Goal: Task Accomplishment & Management: Use online tool/utility

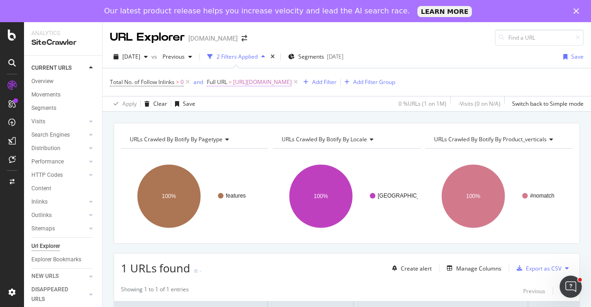
click at [268, 79] on span "https://www.canva.com/de_de/funktionen/hintergrund-entfernen/" at bounding box center [262, 82] width 59 height 13
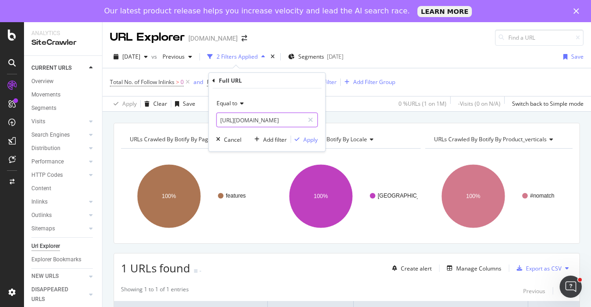
click at [240, 116] on input "https://www.canva.com/de_de/funktionen/hintergrund-entfernen/" at bounding box center [259, 120] width 87 height 15
paste input "it_it/bordi-pagina/modelli"
type input "[URL][DOMAIN_NAME]"
click at [299, 138] on icon "button" at bounding box center [296, 140] width 5 height 6
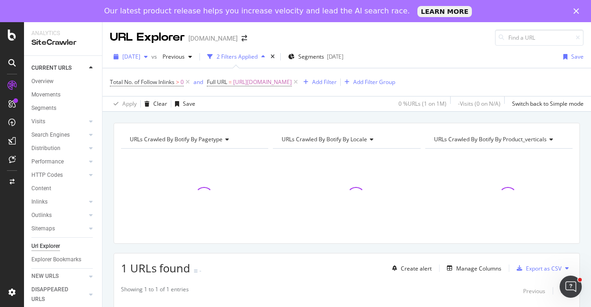
click at [140, 58] on span "[DATE]" at bounding box center [131, 57] width 18 height 8
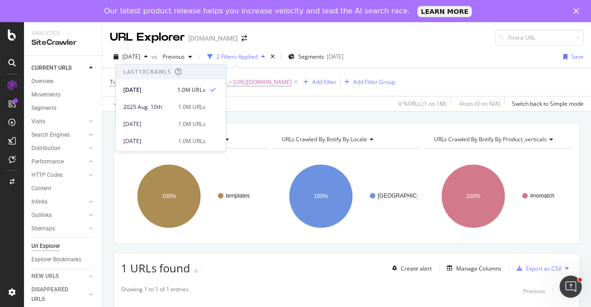
click at [408, 65] on div "2025 Aug. 17th vs Previous 2 Filters Applied Segments 2025-05-26 Save" at bounding box center [346, 58] width 488 height 18
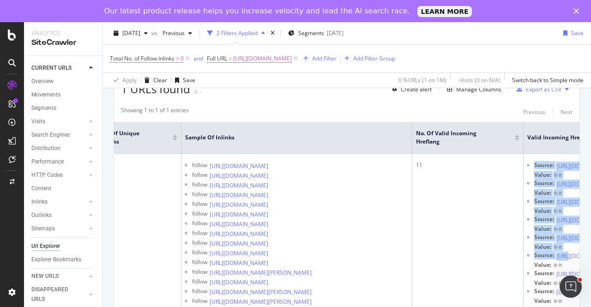
scroll to position [0, 383]
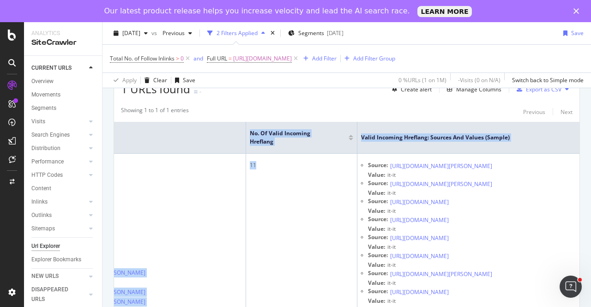
drag, startPoint x: 484, startPoint y: 257, endPoint x: 586, endPoint y: 240, distance: 103.0
click at [586, 240] on div "URL Explorer canva.com 2025 Aug. 17th vs Previous 2 Filters Applied Segments 20…" at bounding box center [346, 175] width 488 height 307
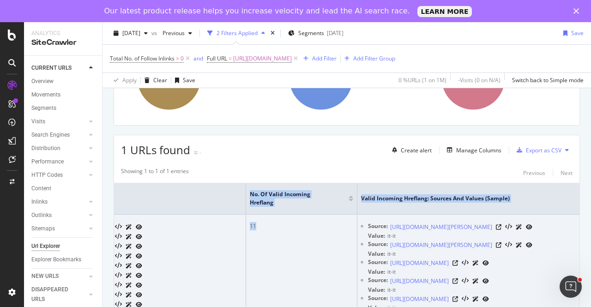
scroll to position [133, 0]
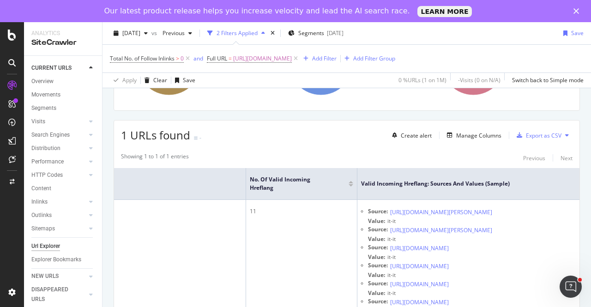
click at [348, 152] on div "Showing 1 to 1 of 1 entries Previous Next" at bounding box center [346, 157] width 465 height 11
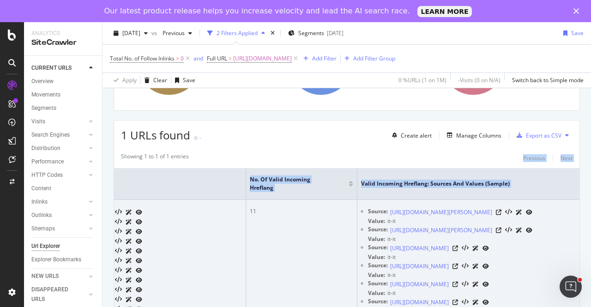
drag, startPoint x: 349, startPoint y: 153, endPoint x: 227, endPoint y: 259, distance: 162.0
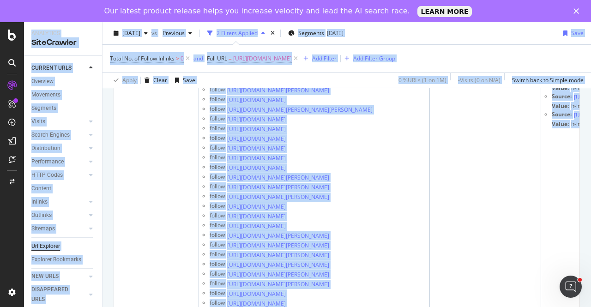
scroll to position [0, 0]
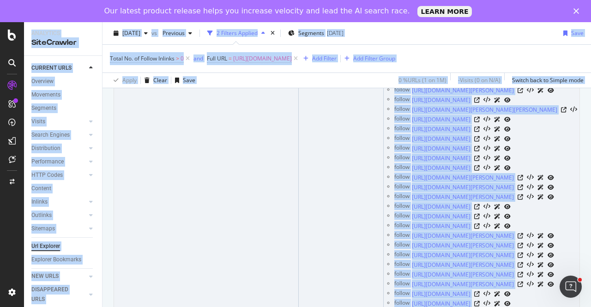
drag, startPoint x: 402, startPoint y: 269, endPoint x: 330, endPoint y: 219, distance: 87.8
click at [323, 219] on tr "Bordi pagina: modelli gratuiti da personalizzare e stampare | Canva https://www…" at bounding box center [531, 274] width 834 height 703
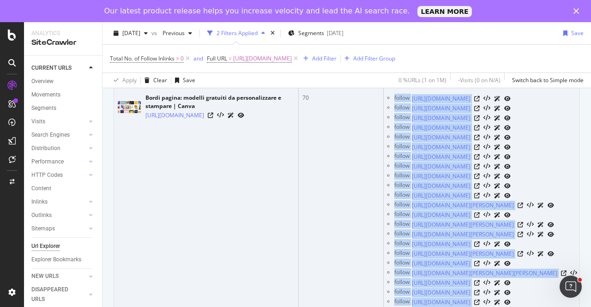
scroll to position [87, 0]
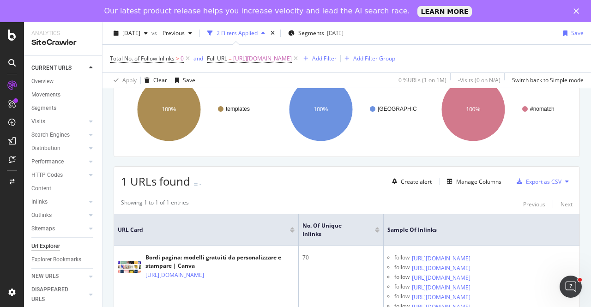
click at [552, 179] on div "Export as CSV" at bounding box center [544, 182] width 36 height 8
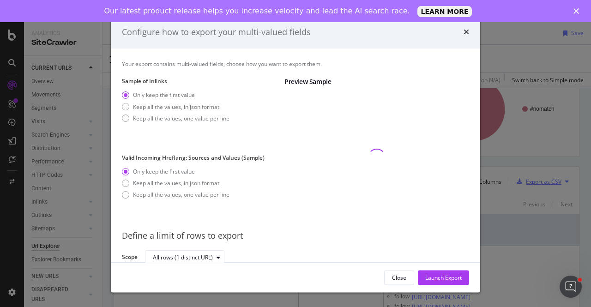
scroll to position [2, 0]
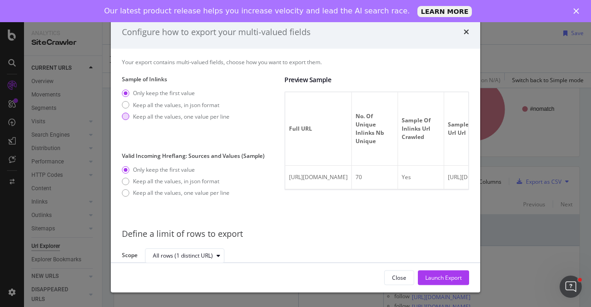
click at [126, 115] on div "modal" at bounding box center [125, 116] width 7 height 7
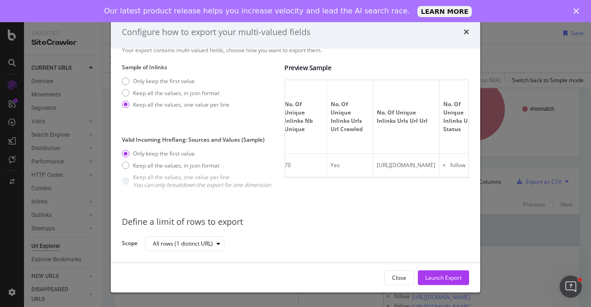
scroll to position [0, 0]
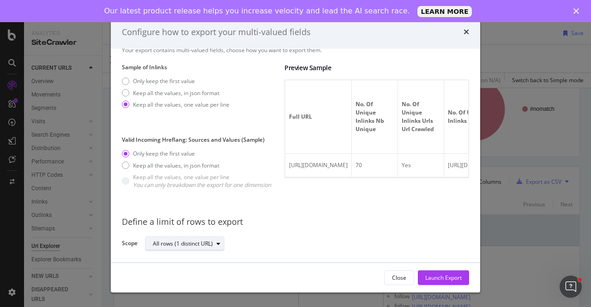
click at [218, 242] on icon "modal" at bounding box center [218, 243] width 4 height 6
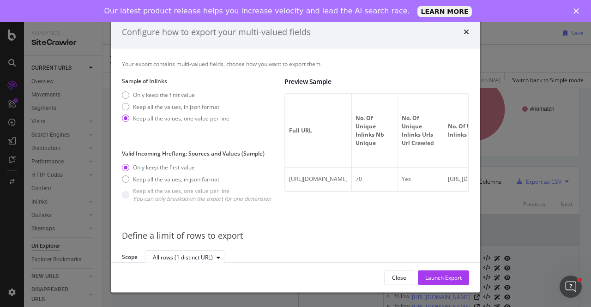
click at [455, 275] on div "Launch Export" at bounding box center [443, 277] width 36 height 8
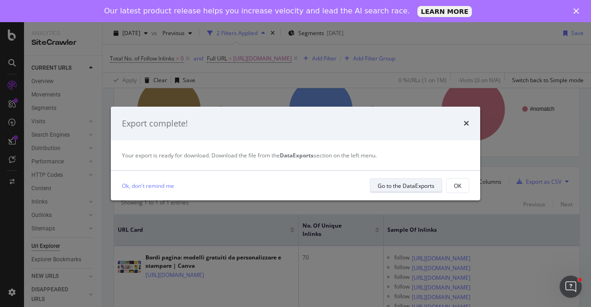
click at [429, 180] on div "Go to the DataExports" at bounding box center [406, 185] width 57 height 13
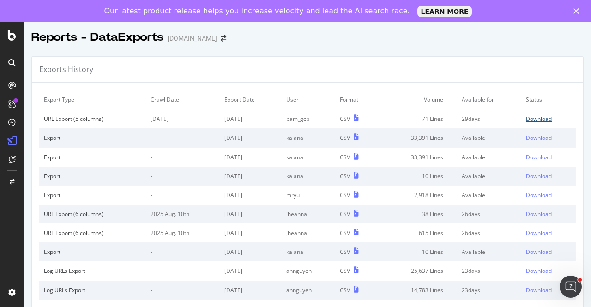
click at [526, 120] on div "Download" at bounding box center [539, 119] width 26 height 8
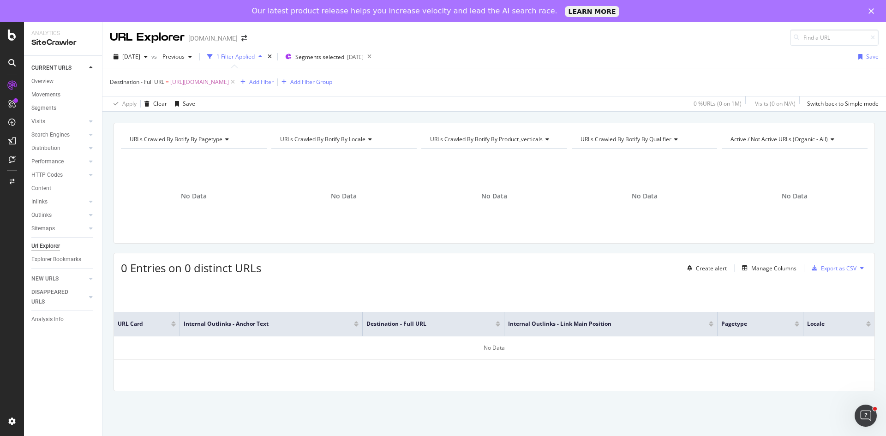
click at [229, 81] on span "[URL][DOMAIN_NAME]" at bounding box center [199, 82] width 59 height 13
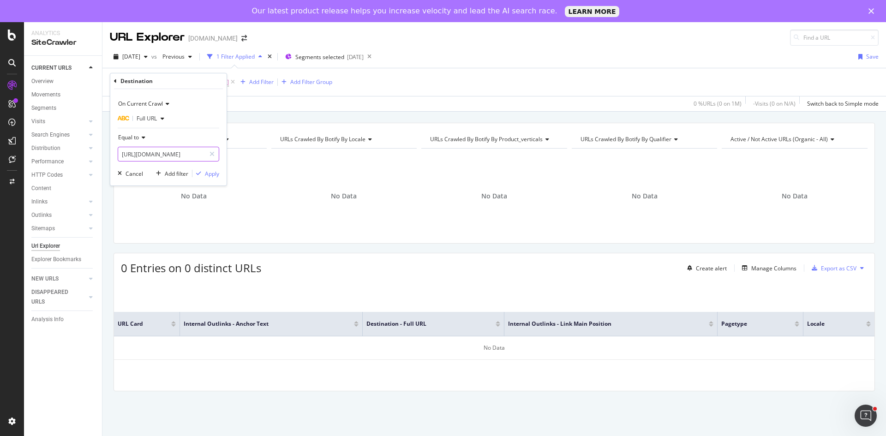
click at [174, 156] on input "https://www.canva.com/it_it/creare/quiz/" at bounding box center [161, 154] width 87 height 15
paste input "bordi-pagina/modelli"
type input "[URL][DOMAIN_NAME]"
click at [216, 176] on div "Apply" at bounding box center [212, 174] width 14 height 8
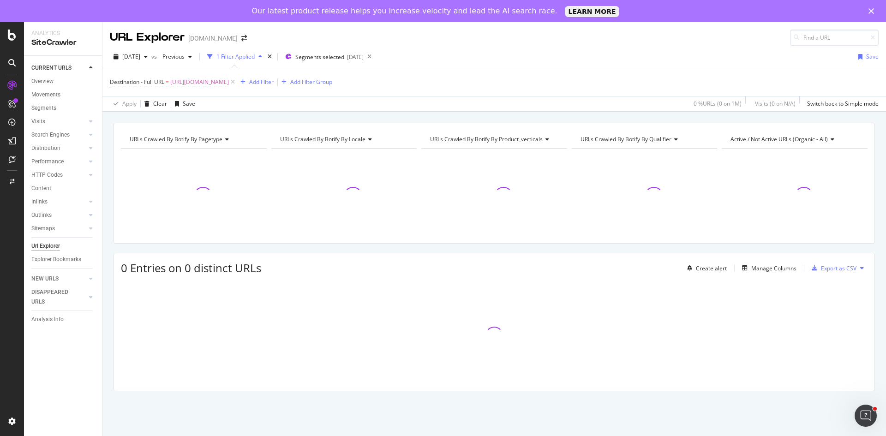
click at [213, 169] on div at bounding box center [194, 196] width 146 height 80
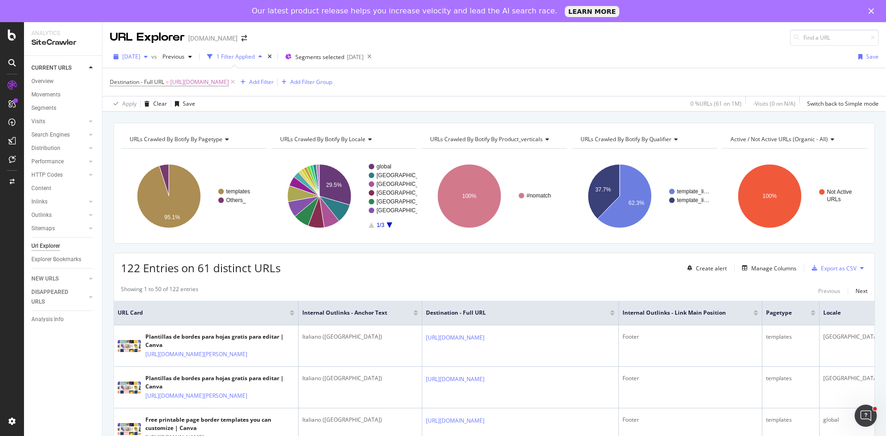
click at [151, 54] on div "[DATE]" at bounding box center [131, 57] width 42 height 14
click at [159, 91] on div "[DATE]" at bounding box center [147, 90] width 49 height 8
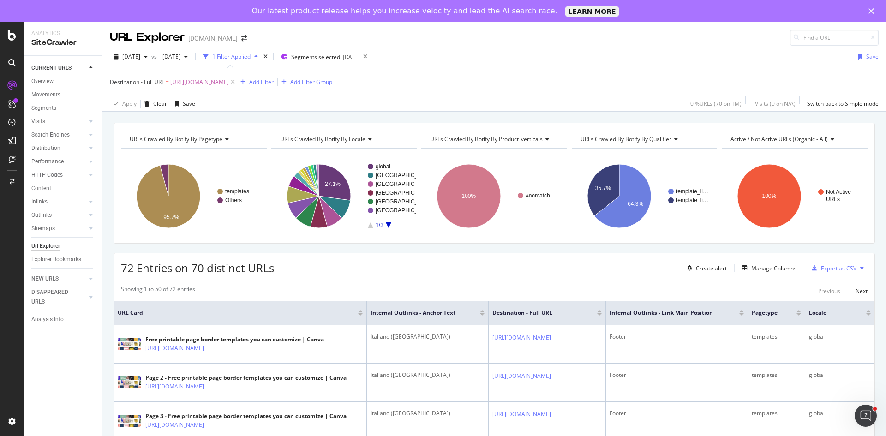
scroll to position [92, 0]
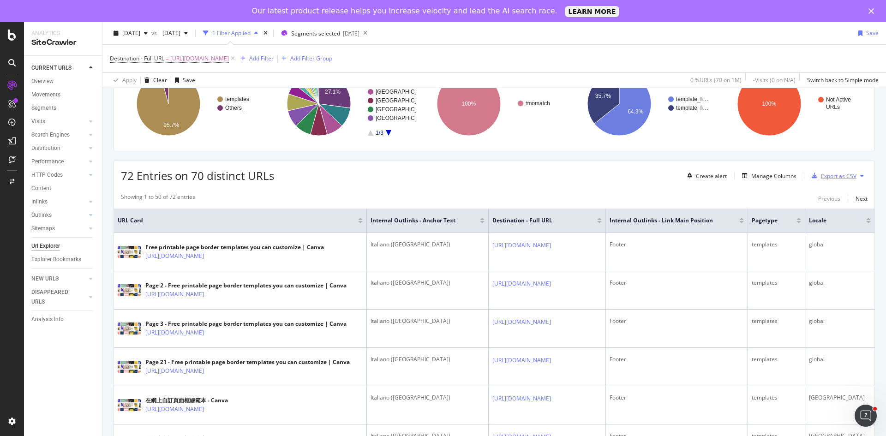
click at [822, 180] on div "Export as CSV" at bounding box center [832, 176] width 48 height 14
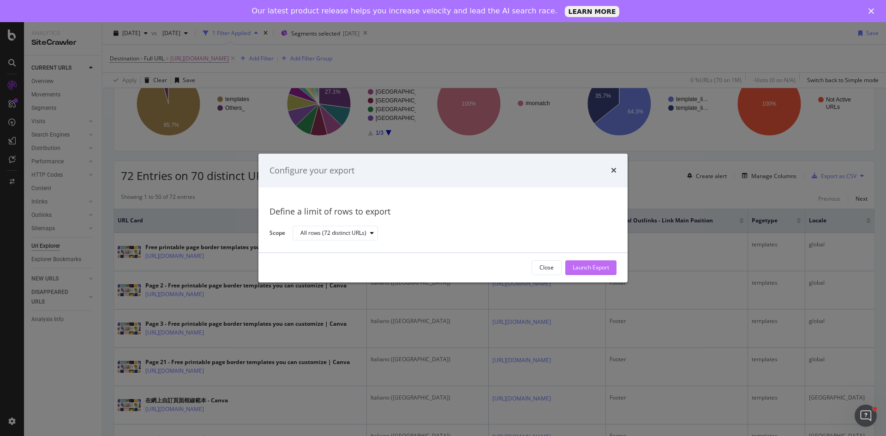
click at [592, 266] on div "Launch Export" at bounding box center [591, 268] width 36 height 8
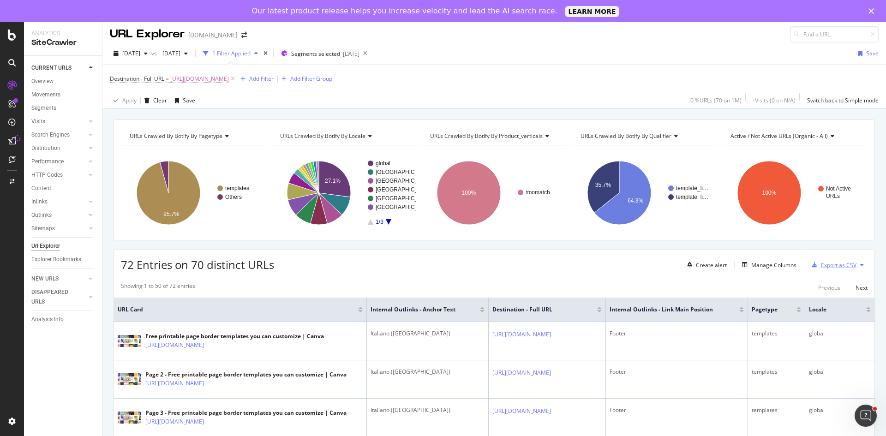
scroll to position [0, 0]
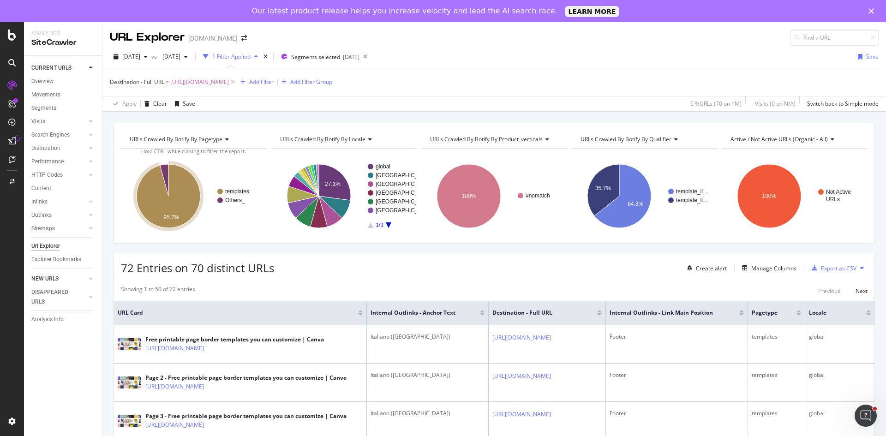
drag, startPoint x: 49, startPoint y: 248, endPoint x: 86, endPoint y: 275, distance: 45.2
click at [49, 248] on div "Url Explorer" at bounding box center [45, 246] width 29 height 10
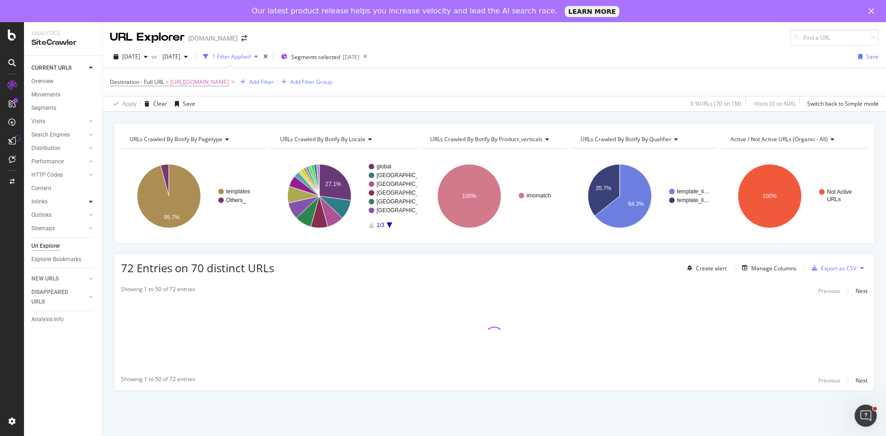
click at [90, 202] on div at bounding box center [90, 201] width 9 height 9
click at [90, 202] on icon at bounding box center [91, 202] width 4 height 6
click at [18, 64] on div at bounding box center [12, 62] width 15 height 15
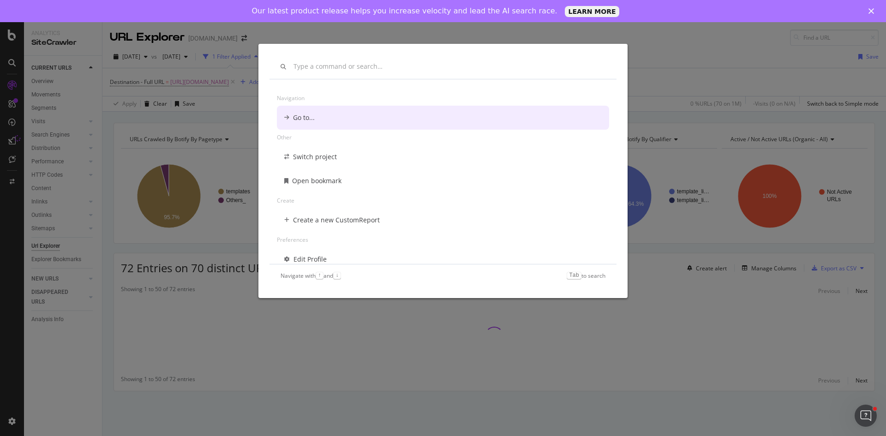
click at [725, 48] on div "Navigation Go to... Other Switch project Open bookmark Create Create a new Cust…" at bounding box center [443, 218] width 886 height 436
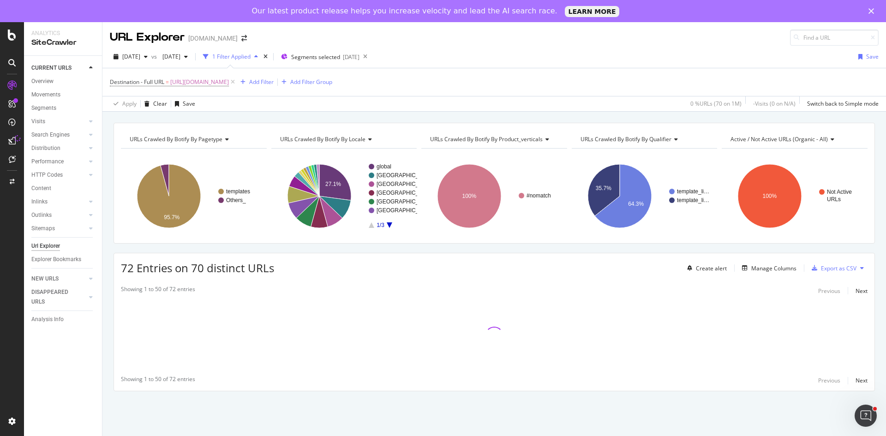
click at [52, 245] on div "Url Explorer" at bounding box center [45, 246] width 29 height 10
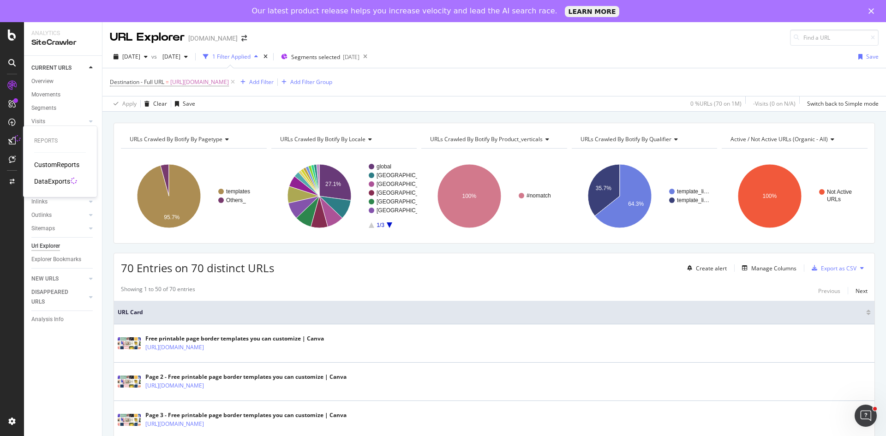
click at [38, 180] on div "DataExports" at bounding box center [52, 181] width 36 height 9
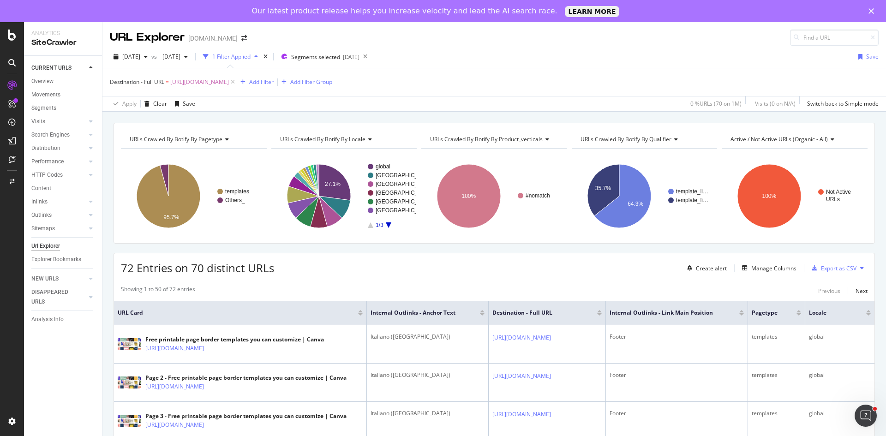
click at [229, 84] on span "[URL][DOMAIN_NAME]" at bounding box center [199, 82] width 59 height 13
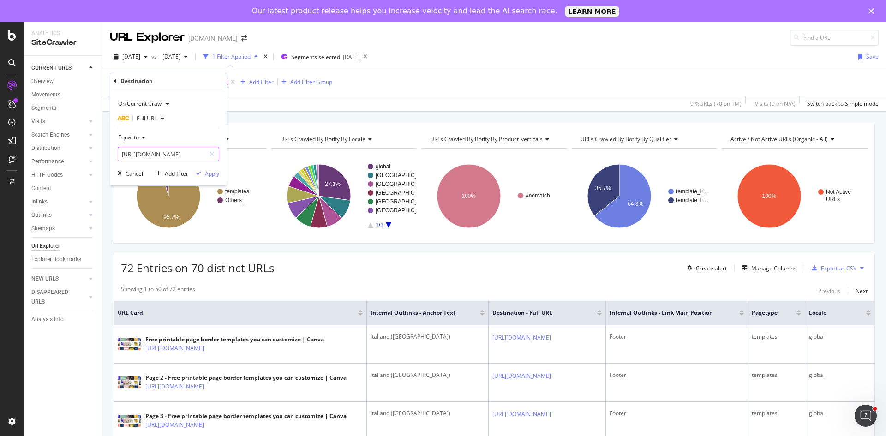
click at [141, 158] on input "[URL][DOMAIN_NAME]" at bounding box center [161, 154] width 87 height 15
paste input "cornice-fiore"
type input "[URL][DOMAIN_NAME][PERSON_NAME]"
click at [211, 175] on div "Apply" at bounding box center [212, 174] width 14 height 8
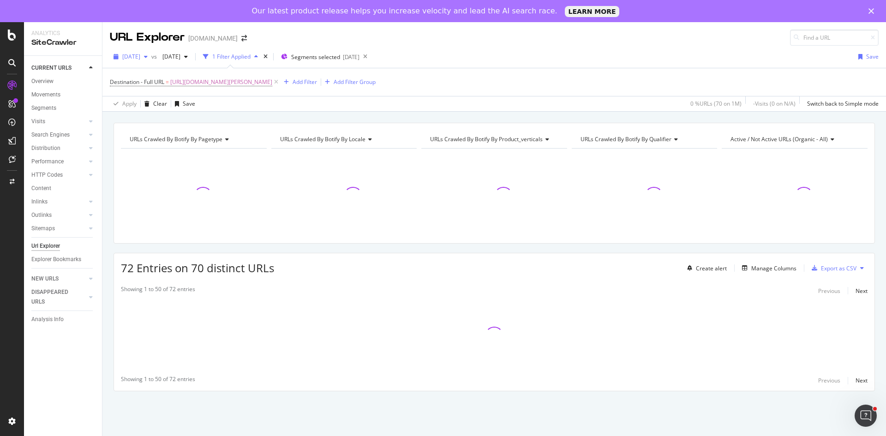
click at [140, 58] on span "[DATE]" at bounding box center [131, 57] width 18 height 8
click at [514, 64] on div "2025 Aug. 17th vs 2025 Jun. 29th 1 Filter Applied Segments selected 2025-05-26 …" at bounding box center [494, 58] width 784 height 18
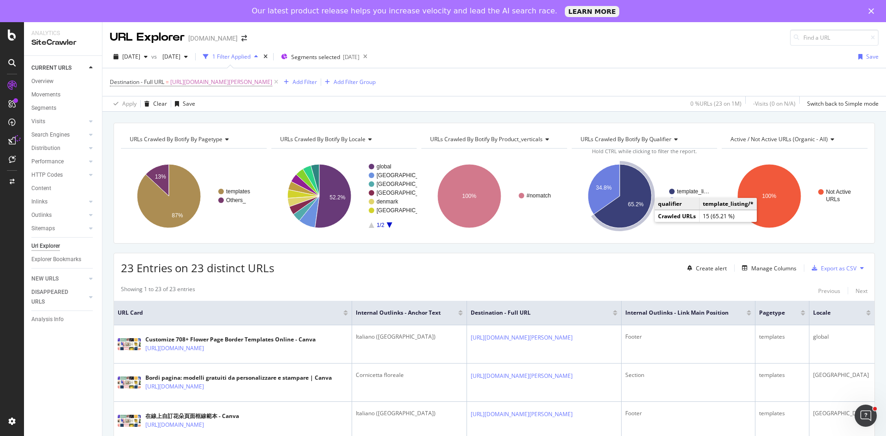
scroll to position [46, 0]
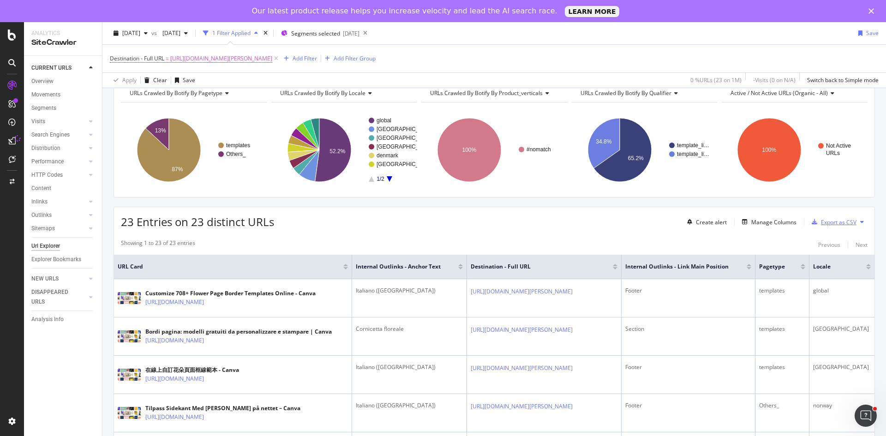
click at [829, 225] on div "Export as CSV" at bounding box center [839, 222] width 36 height 8
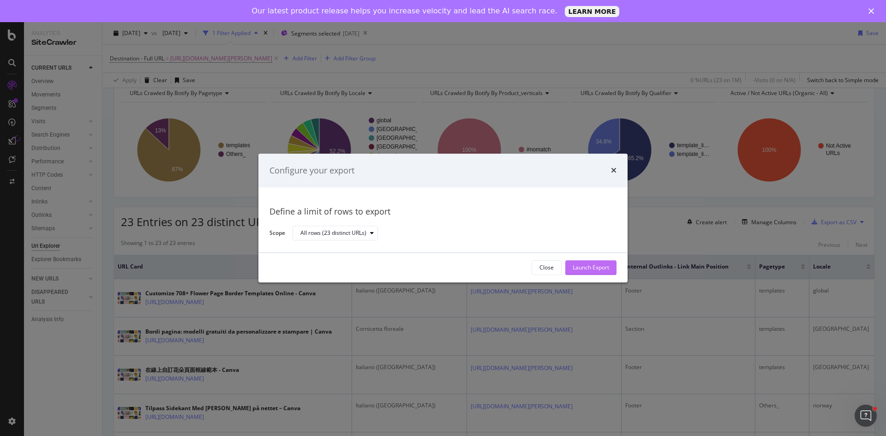
click at [576, 269] on div "Launch Export" at bounding box center [591, 268] width 36 height 8
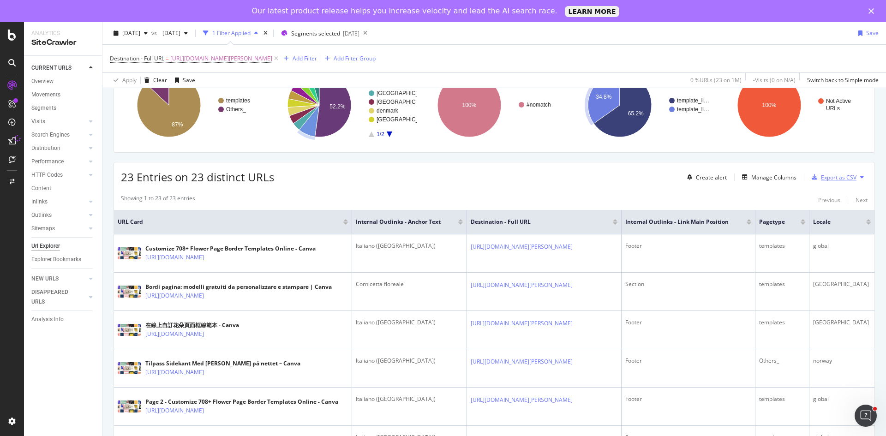
scroll to position [185, 0]
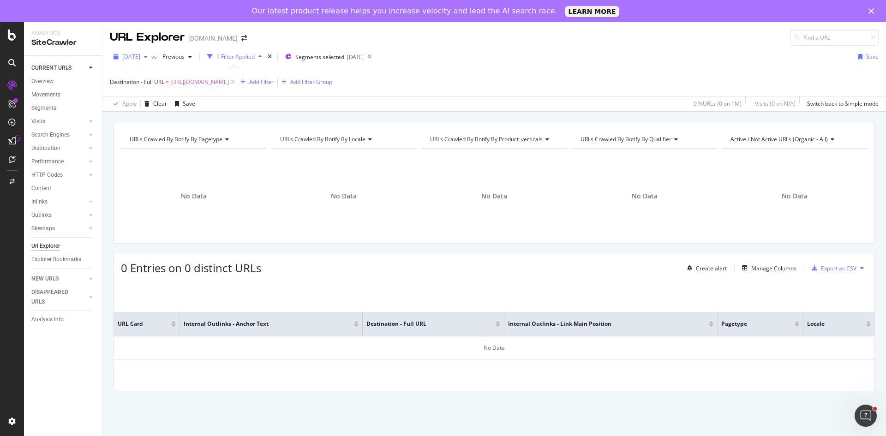
click at [151, 55] on div "button" at bounding box center [145, 57] width 11 height 6
click at [161, 93] on div "[DATE]" at bounding box center [147, 90] width 49 height 8
drag, startPoint x: 279, startPoint y: 83, endPoint x: 250, endPoint y: 78, distance: 29.0
click at [237, 82] on icon at bounding box center [233, 82] width 8 height 9
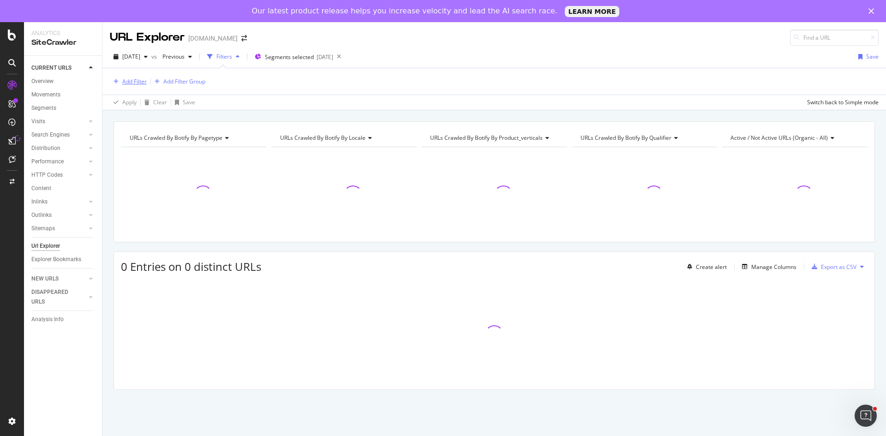
click at [142, 82] on div "Add Filter" at bounding box center [134, 82] width 24 height 8
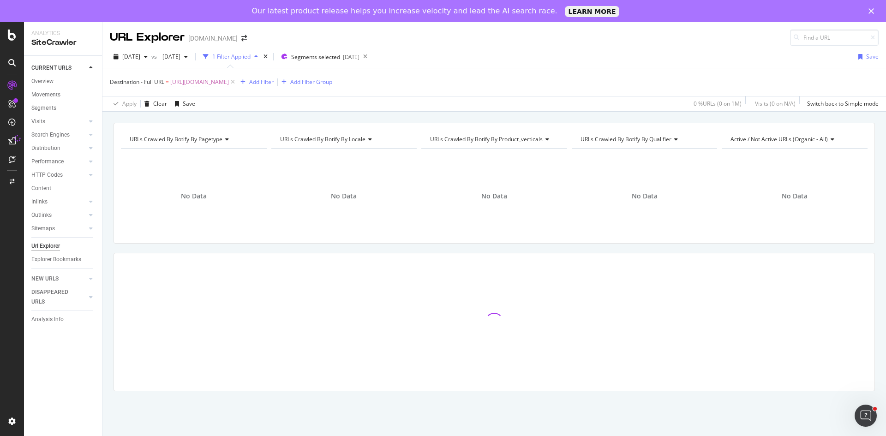
click at [229, 82] on span "[URL][DOMAIN_NAME]" at bounding box center [199, 82] width 59 height 13
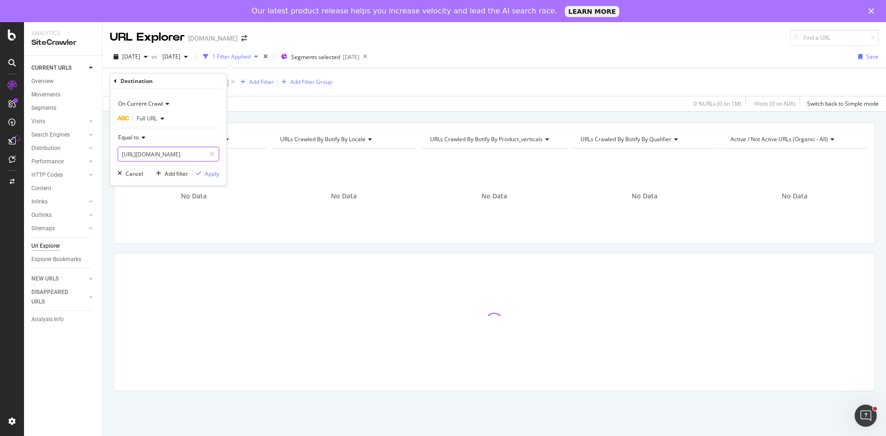
click at [181, 155] on input "[URL][DOMAIN_NAME]" at bounding box center [161, 154] width 87 height 15
paste input "brainstorming"
type input "[URL][DOMAIN_NAME]"
click at [211, 174] on div "Apply" at bounding box center [212, 174] width 14 height 8
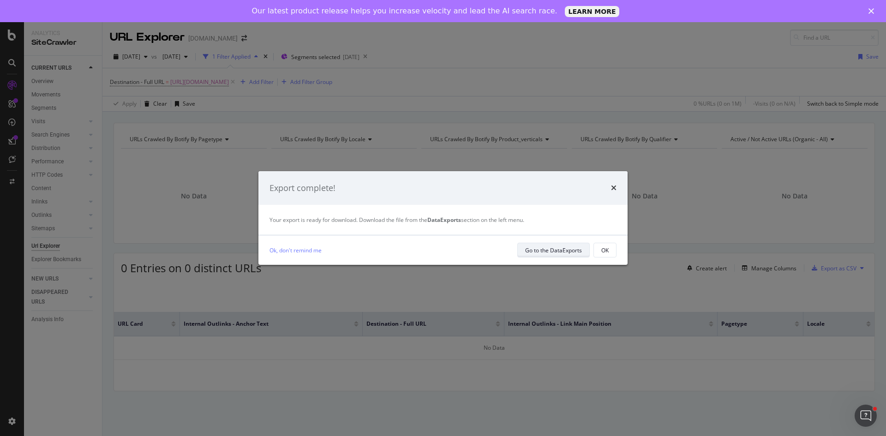
click at [558, 250] on div "Go to the DataExports" at bounding box center [553, 250] width 57 height 8
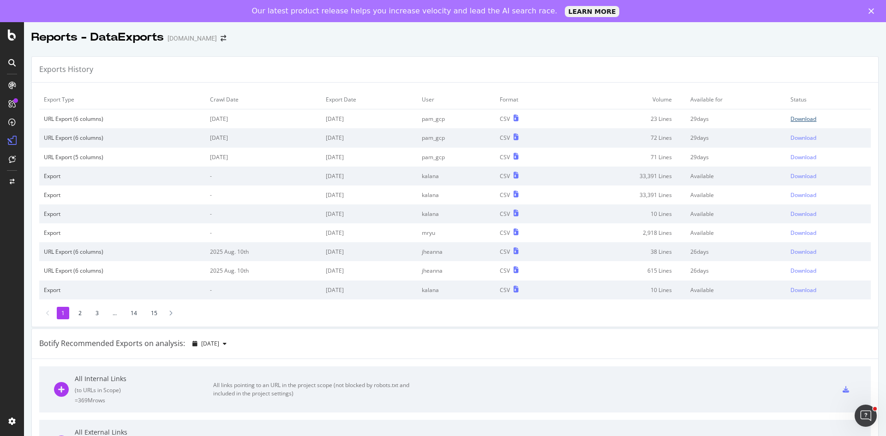
click at [804, 119] on div "Download" at bounding box center [804, 119] width 26 height 8
click at [799, 138] on div "Download" at bounding box center [804, 138] width 26 height 8
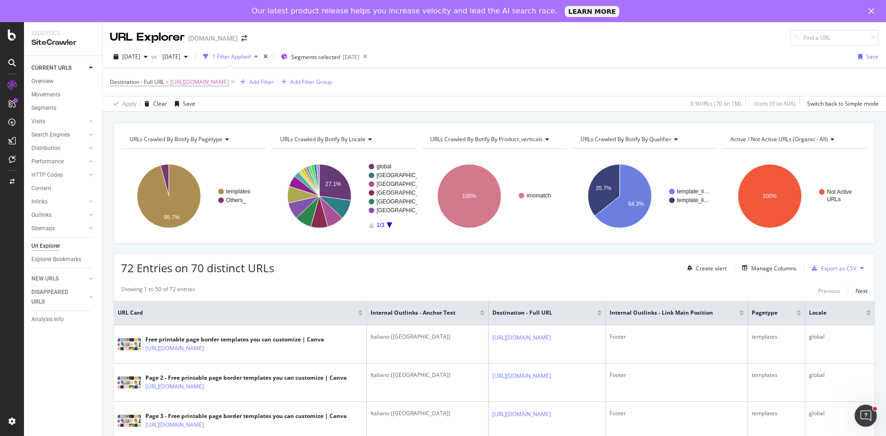
drag, startPoint x: 294, startPoint y: 82, endPoint x: 283, endPoint y: 208, distance: 126.5
click at [229, 82] on span "[URL][DOMAIN_NAME]" at bounding box center [199, 82] width 59 height 13
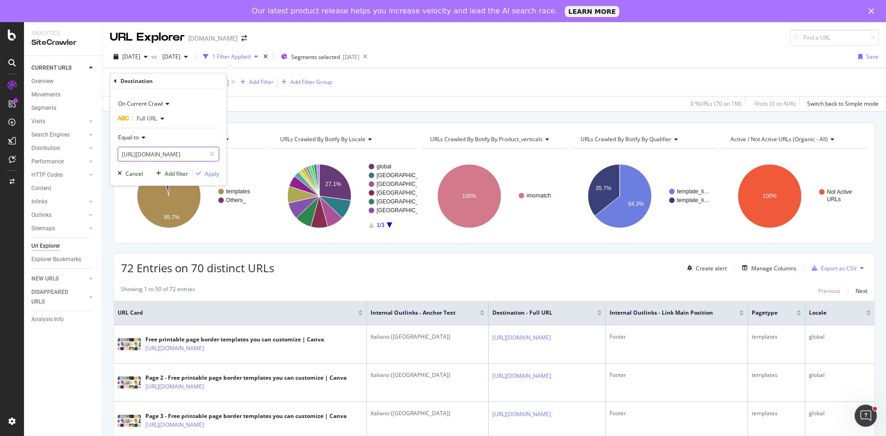
click at [173, 155] on input "https://www.canva.com/it_it/bordi-pagina/modelli/" at bounding box center [161, 154] width 87 height 15
paste input "https://www.canva.com/it_it/creare/fotomontaggio/compleanno/"
type input "https://www.canva.com/it_it/creare/fotomontaggio/compleanno/"
click at [215, 179] on div "On Current Crawl Full URL Equal to https://www.canva.com/it_it/creare/fotomonta…" at bounding box center [168, 137] width 116 height 96
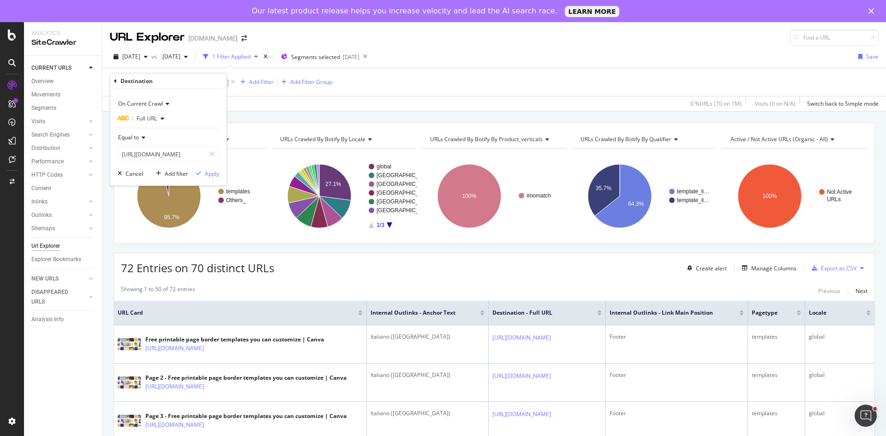
scroll to position [0, 0]
click at [217, 174] on div "Apply" at bounding box center [212, 174] width 14 height 8
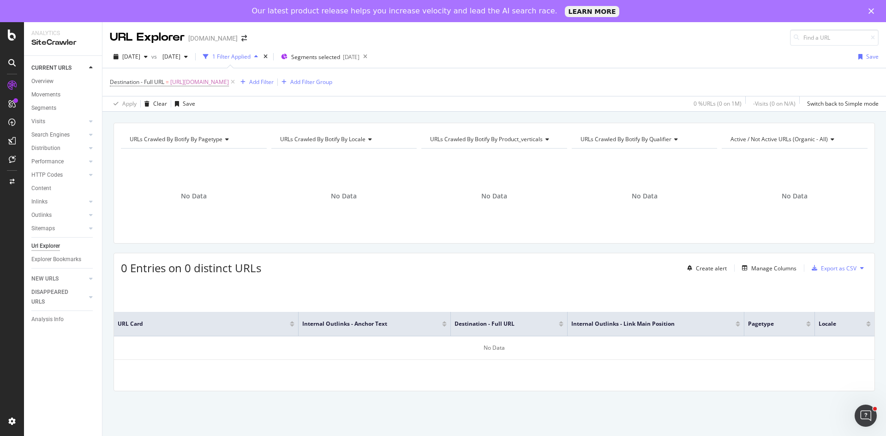
drag, startPoint x: 316, startPoint y: 80, endPoint x: 301, endPoint y: 94, distance: 19.9
click at [229, 80] on span "https://www.canva.com/it_it/creare/fotomontaggio/compleanno/" at bounding box center [199, 82] width 59 height 13
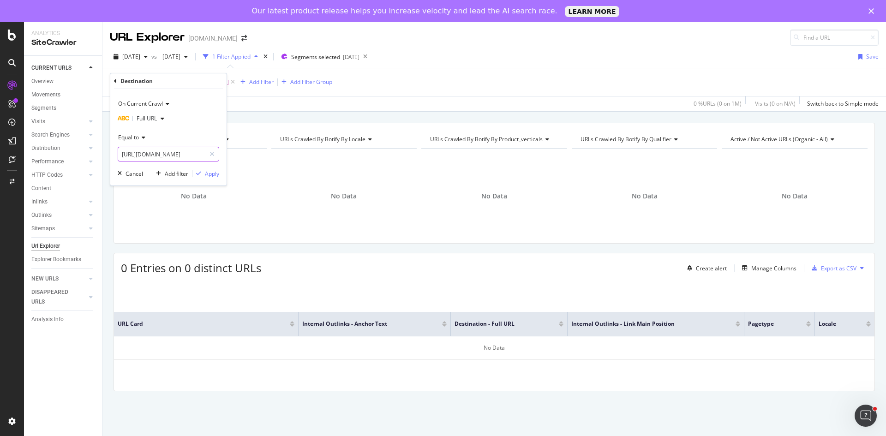
click at [174, 150] on input "https://www.canva.com/it_it/creare/fotomontaggio/compleanno/" at bounding box center [161, 154] width 87 height 15
paste input "famiglia"
type input "https://www.canva.com/it_it/creare/fotomontaggio/famiglia/"
click at [211, 174] on div "Apply" at bounding box center [212, 174] width 14 height 8
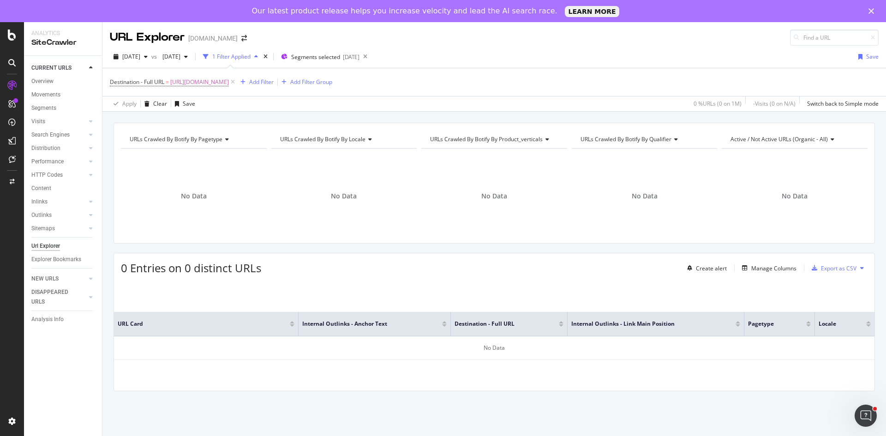
click at [229, 85] on span "https://www.canva.com/it_it/creare/fotomontaggio/famiglia/" at bounding box center [199, 82] width 59 height 13
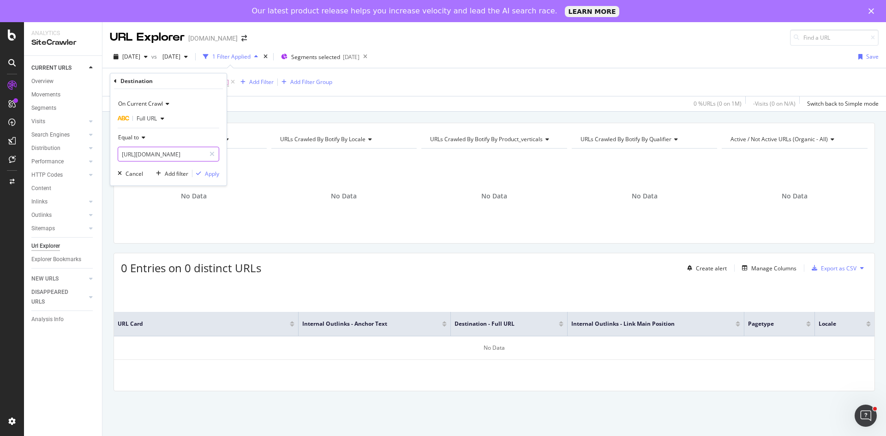
click at [186, 156] on input "https://www.canva.com/it_it/creare/fotomontaggio/famiglia/" at bounding box center [161, 154] width 87 height 15
paste input "orma-di-cuore"
type input "[URL][DOMAIN_NAME]"
drag, startPoint x: 208, startPoint y: 174, endPoint x: 278, endPoint y: 0, distance: 187.4
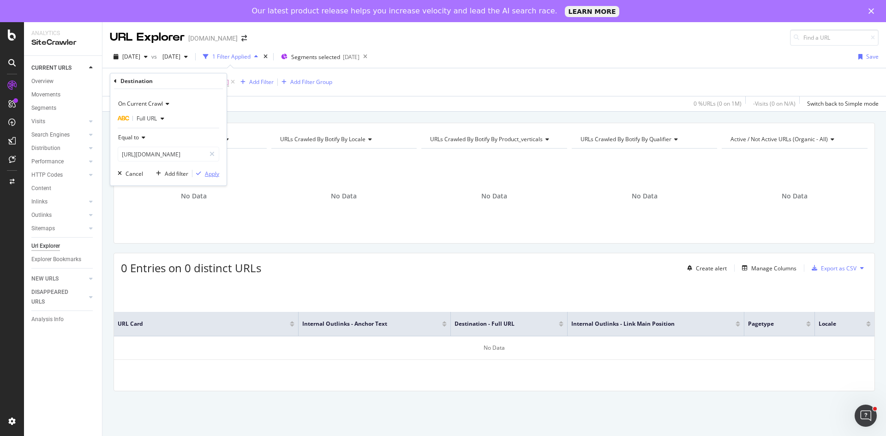
click at [208, 174] on div "Apply" at bounding box center [212, 174] width 14 height 8
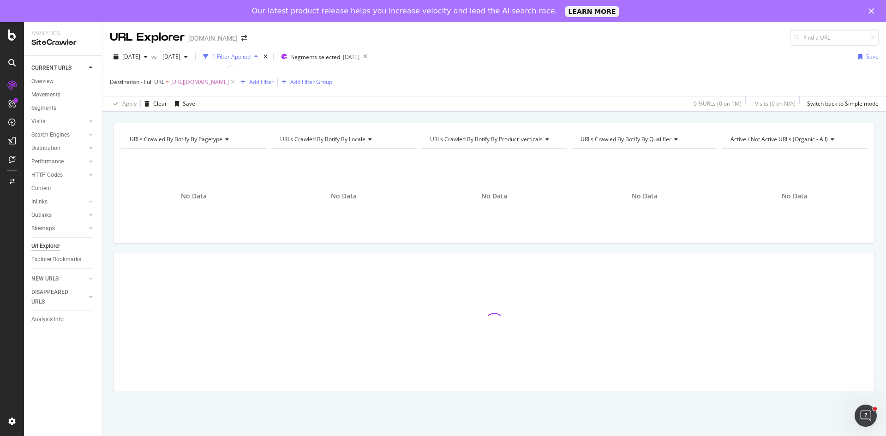
click at [229, 81] on span "[URL][DOMAIN_NAME]" at bounding box center [199, 82] width 59 height 13
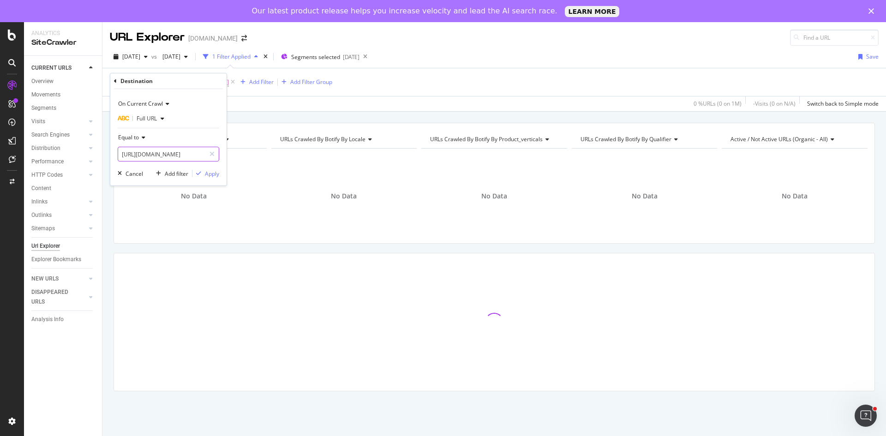
click at [144, 149] on input "[URL][DOMAIN_NAME]" at bounding box center [161, 154] width 87 height 15
paste input "tomontaggi-am"
type input "[URL][DOMAIN_NAME]"
click at [206, 172] on div "Apply" at bounding box center [212, 174] width 14 height 8
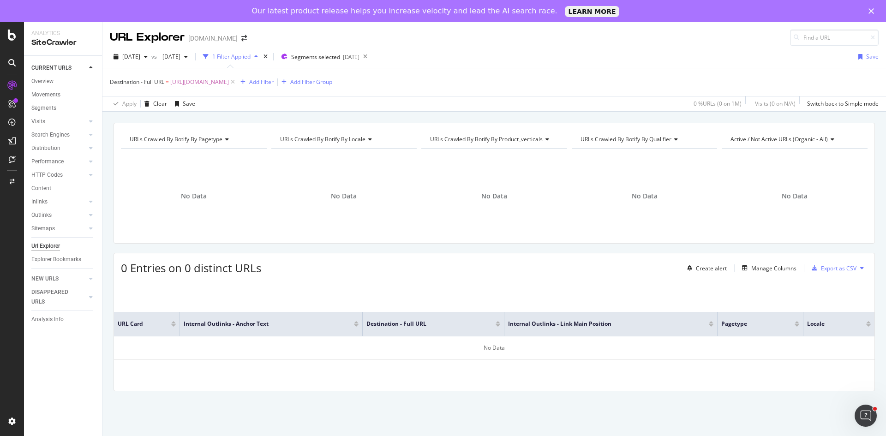
click at [229, 83] on span "[URL][DOMAIN_NAME]" at bounding box center [199, 82] width 59 height 13
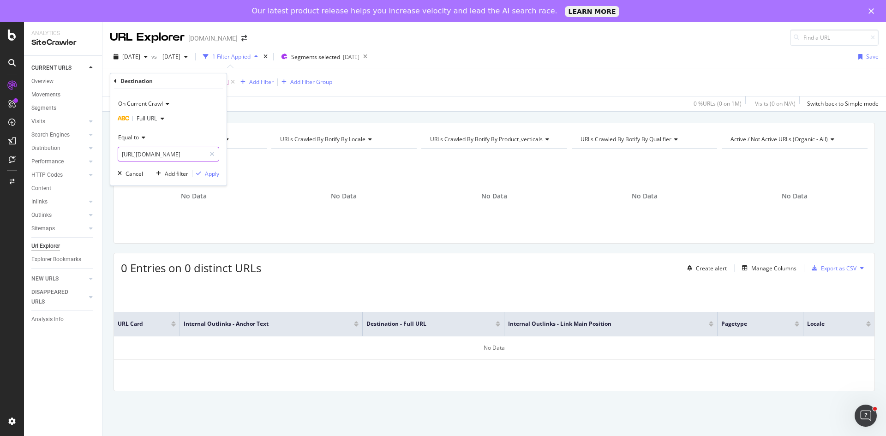
click at [171, 158] on input "[URL][DOMAIN_NAME]" at bounding box center [161, 154] width 87 height 15
paste input "musica"
type input "[URL][DOMAIN_NAME]"
click at [216, 175] on div "Apply" at bounding box center [212, 174] width 14 height 8
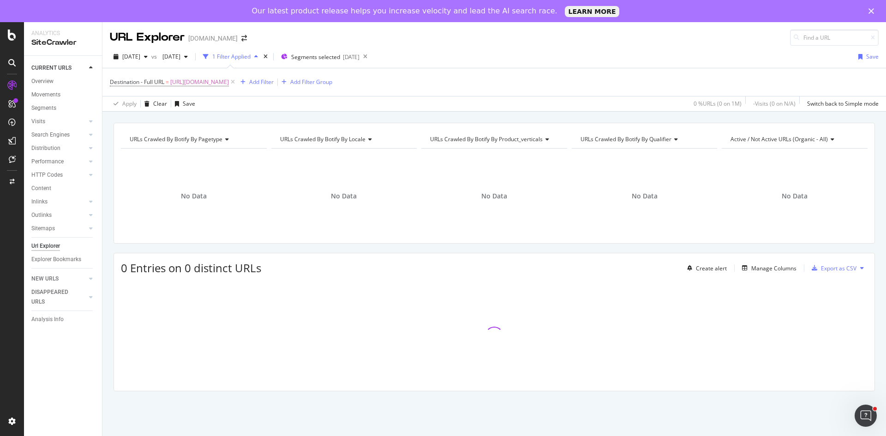
drag, startPoint x: 269, startPoint y: 82, endPoint x: 274, endPoint y: 125, distance: 42.8
click at [229, 82] on span "[URL][DOMAIN_NAME]" at bounding box center [199, 82] width 59 height 13
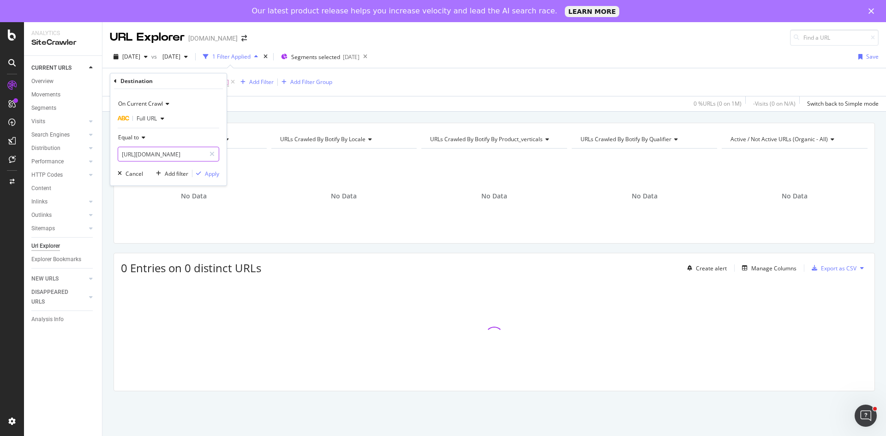
click at [199, 158] on input "[URL][DOMAIN_NAME]" at bounding box center [161, 154] width 87 height 15
paste input "sport"
type input "[URL][DOMAIN_NAME]"
click at [207, 176] on div "Apply" at bounding box center [212, 174] width 14 height 8
